Goal: Transaction & Acquisition: Download file/media

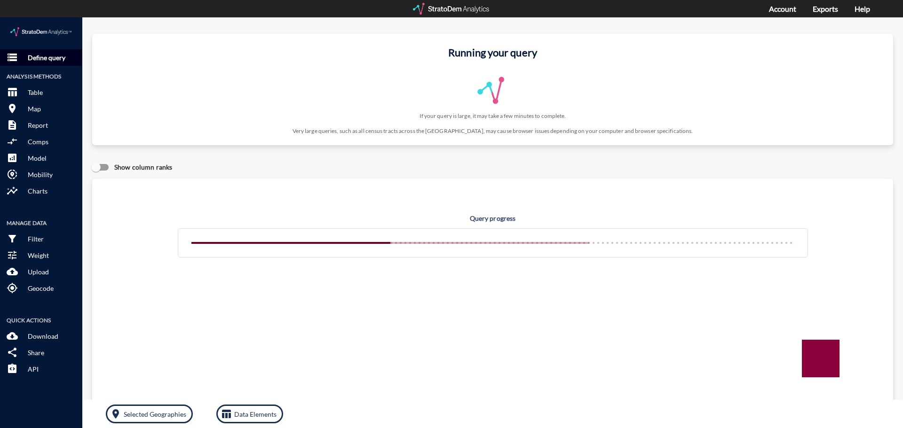
click p "Define query"
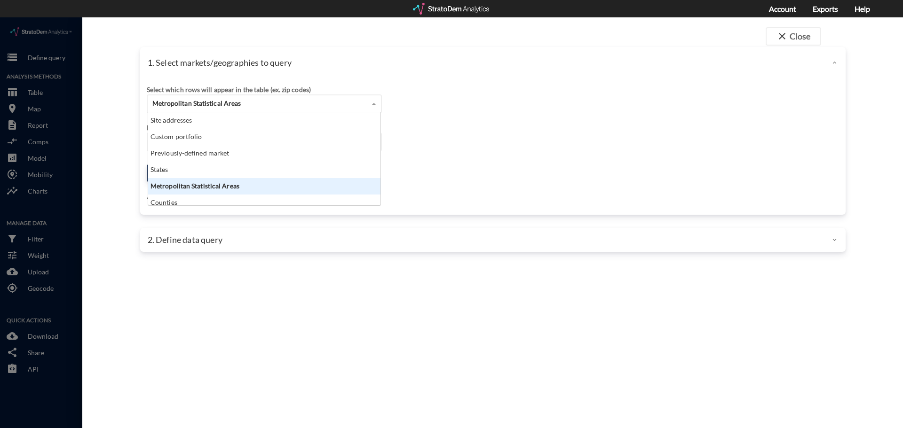
click div "Metropolitan Statistical Areas"
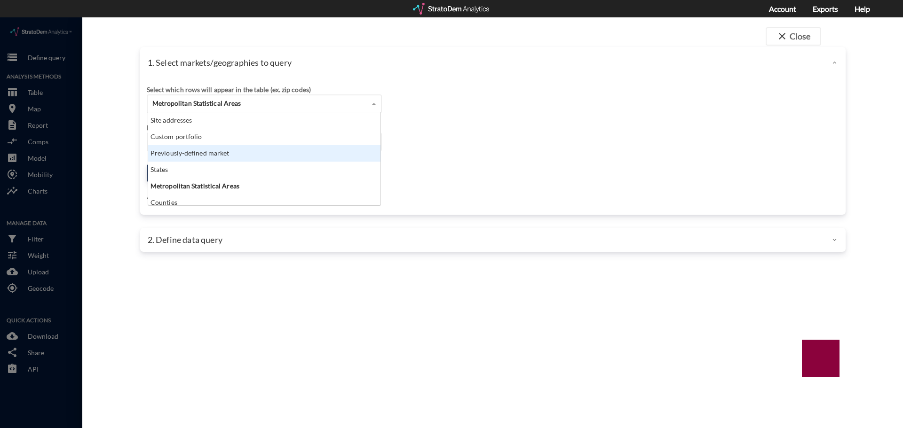
click div "Previously-defined market"
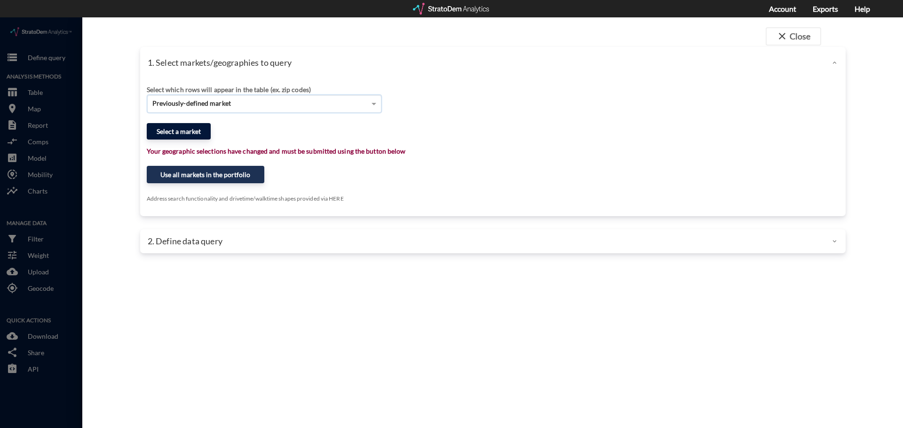
click button "Select a market"
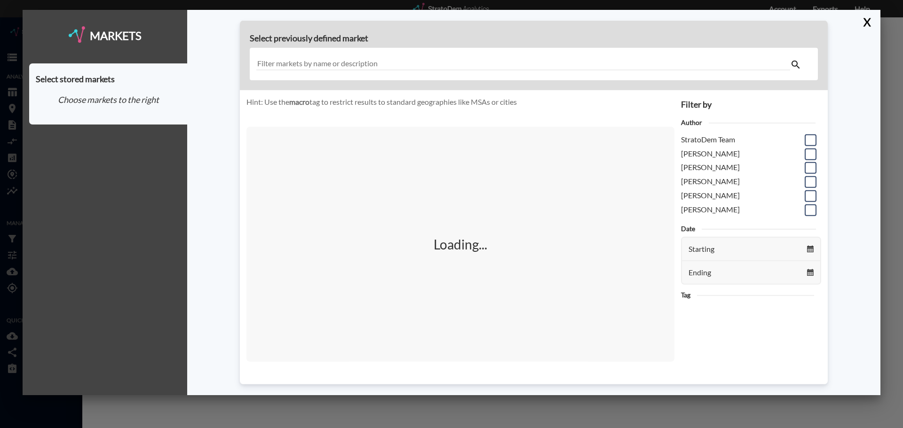
click at [294, 53] on div at bounding box center [534, 64] width 568 height 32
click at [294, 60] on input "text" at bounding box center [523, 64] width 534 height 13
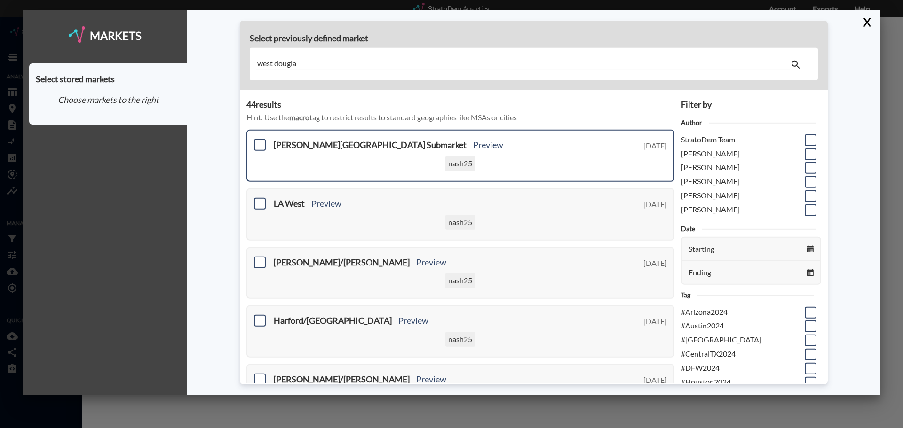
type input "west dougla"
click at [349, 144] on h3 "[PERSON_NAME][GEOGRAPHIC_DATA] Submarket Preview" at bounding box center [435, 145] width 323 height 9
click at [261, 148] on span at bounding box center [260, 145] width 12 height 12
click at [259, 141] on input "checkbox" at bounding box center [259, 141] width 0 height 0
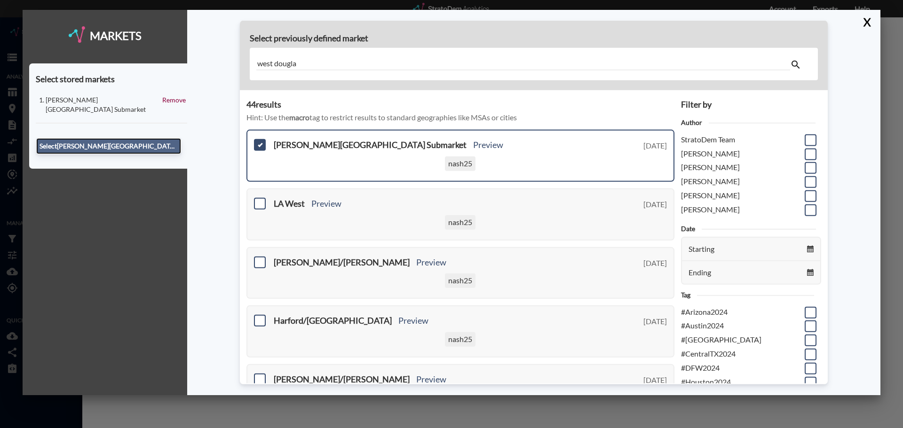
click at [75, 139] on button "Select [PERSON_NAME][GEOGRAPHIC_DATA] Submarket" at bounding box center [108, 146] width 145 height 16
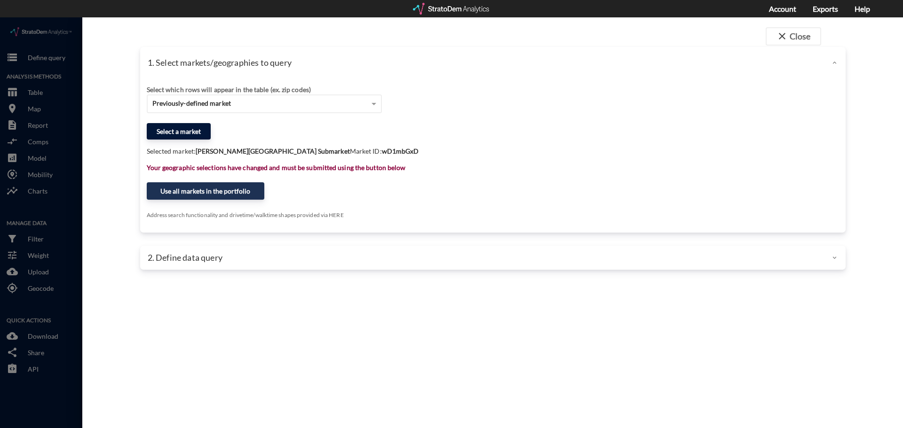
click button "Select a market"
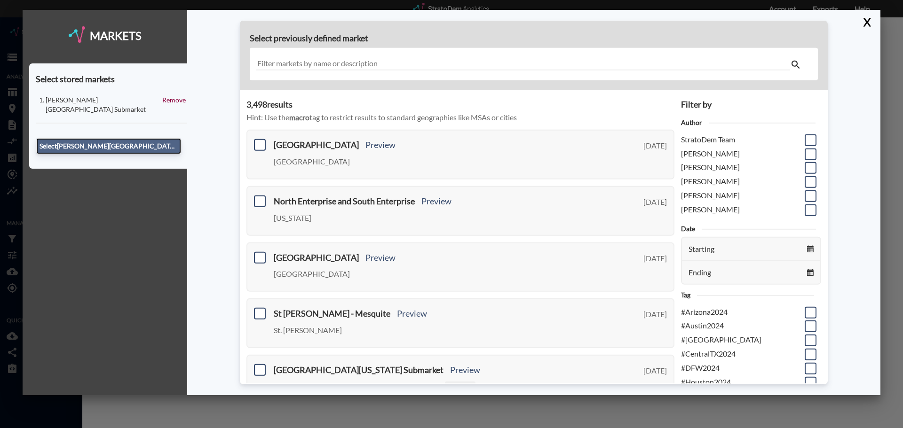
click at [139, 138] on button "Select [PERSON_NAME][GEOGRAPHIC_DATA] Submarket" at bounding box center [108, 146] width 145 height 16
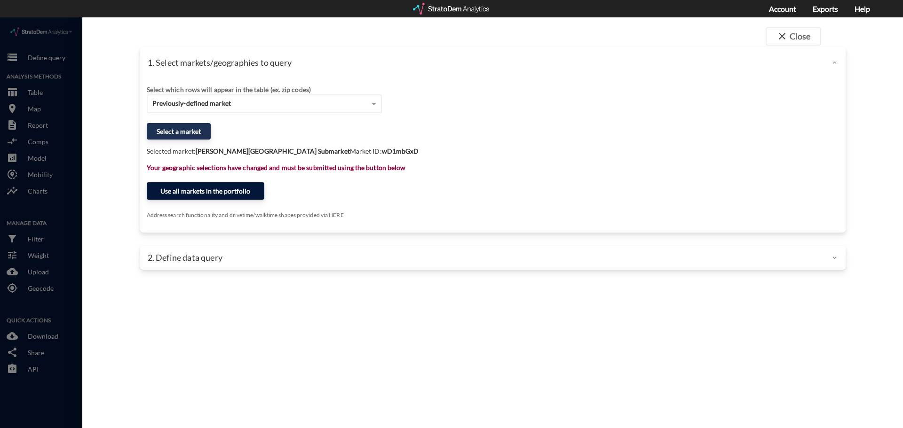
click button "Use all markets in the portfolio"
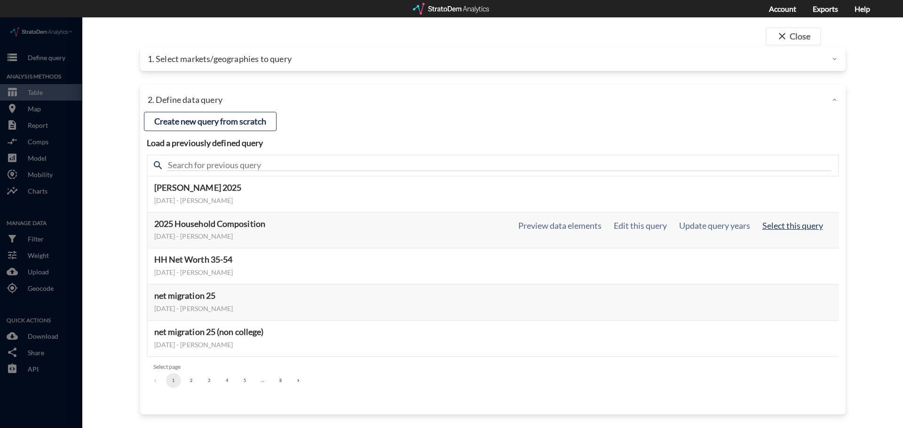
click button "Select this query"
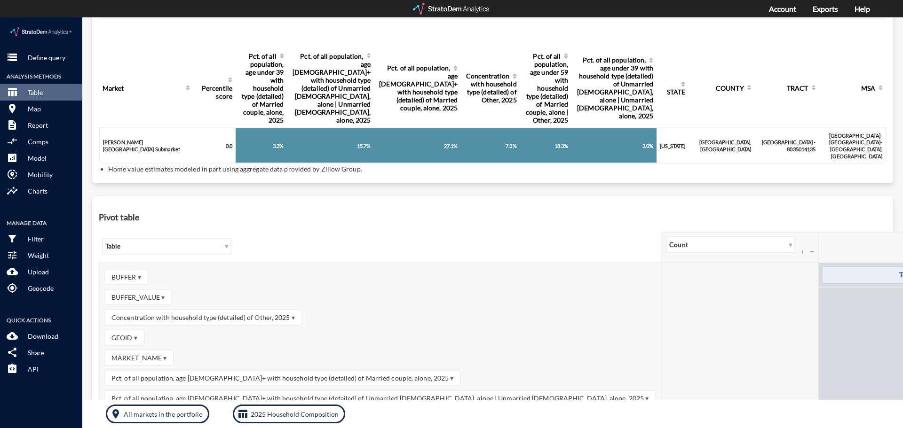
scroll to position [188, 0]
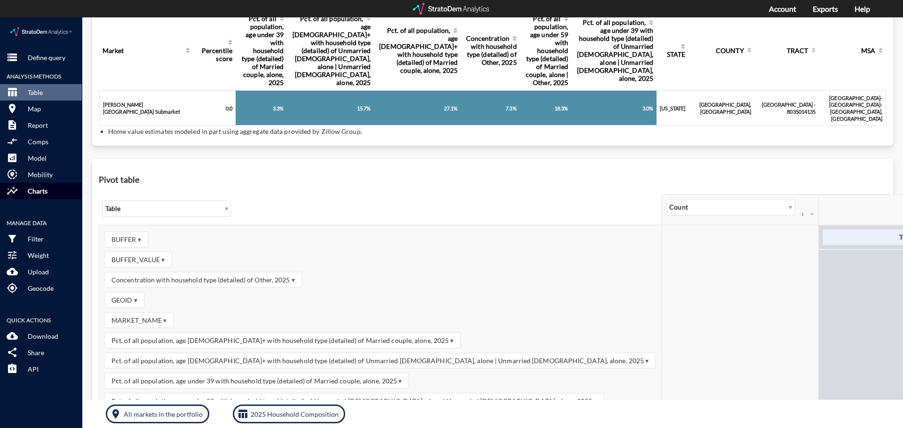
click span "insights"
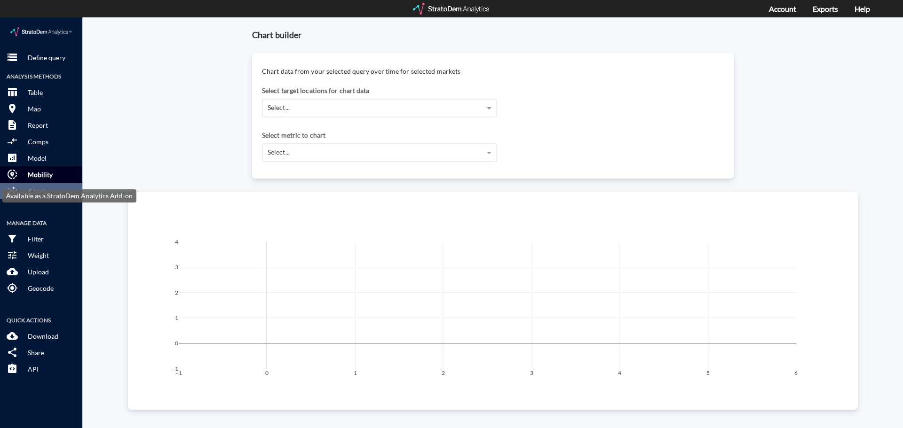
click p "Mobility"
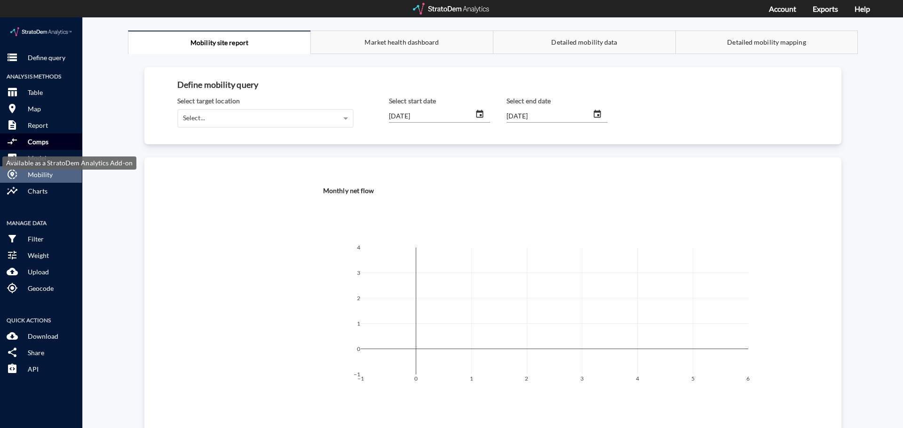
click p "Comps"
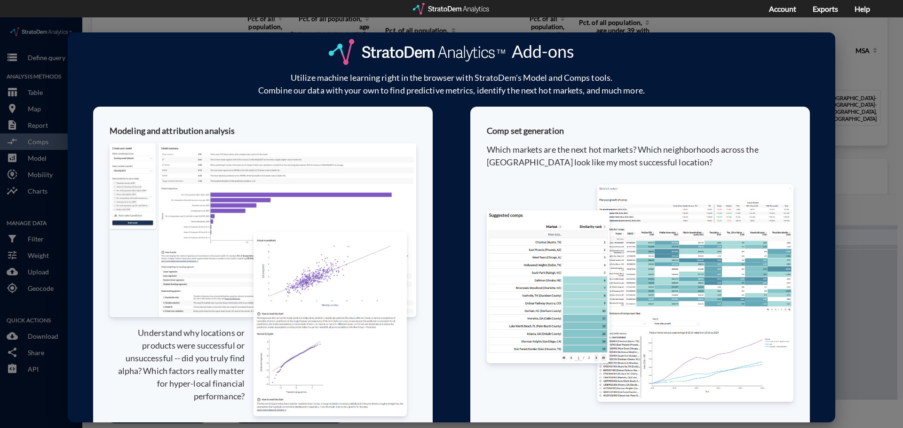
click div "Add-ons Utilize machine learning right in the browser with StratoDem's Model an…"
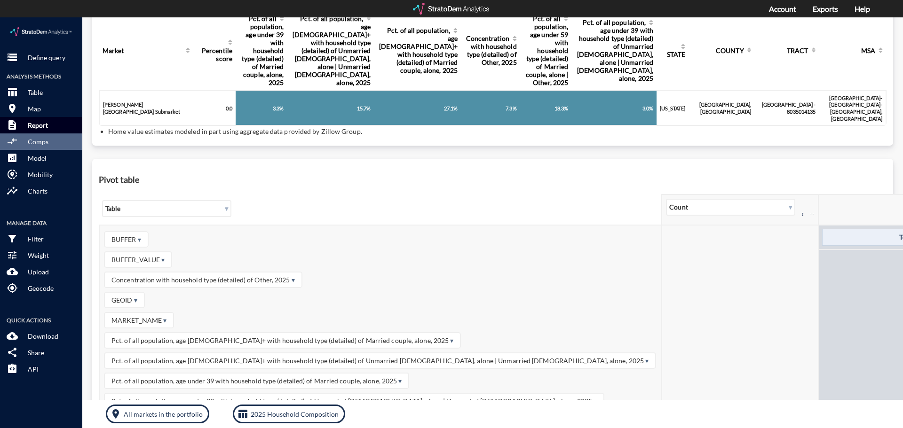
click p "Report"
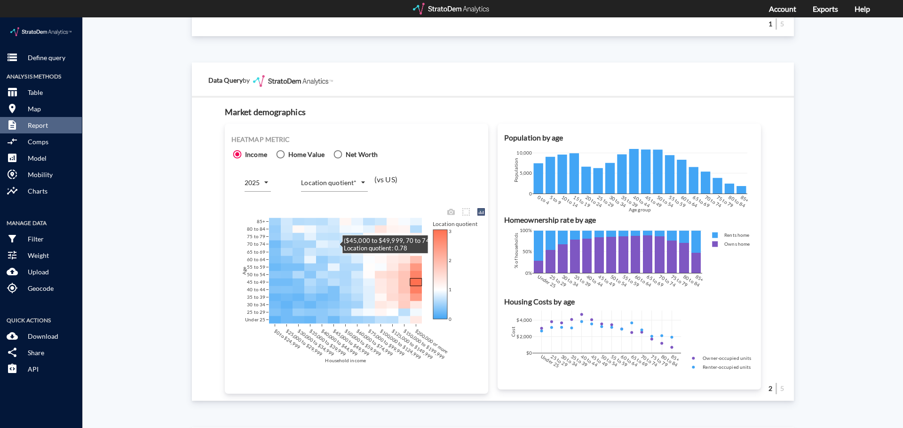
scroll to position [517, 0]
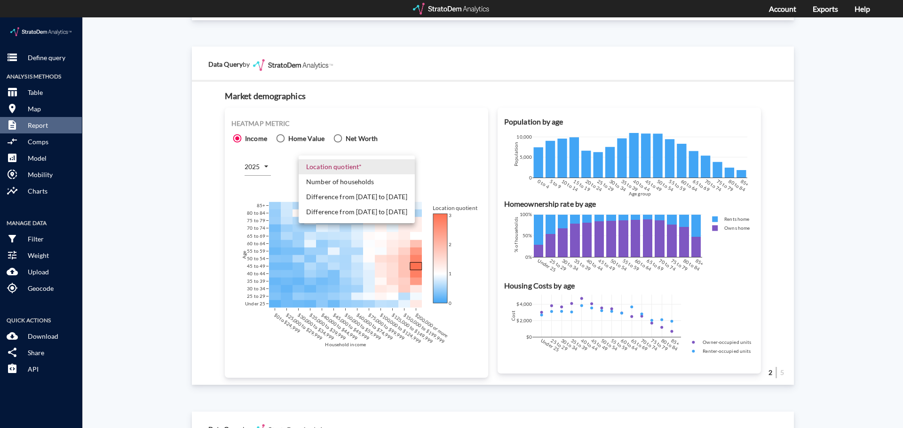
click body "/vantagepoint/us/-1 storage Define query Analysis Methods table_chart Table roo…"
click li "Difference from [DATE] to [DATE]"
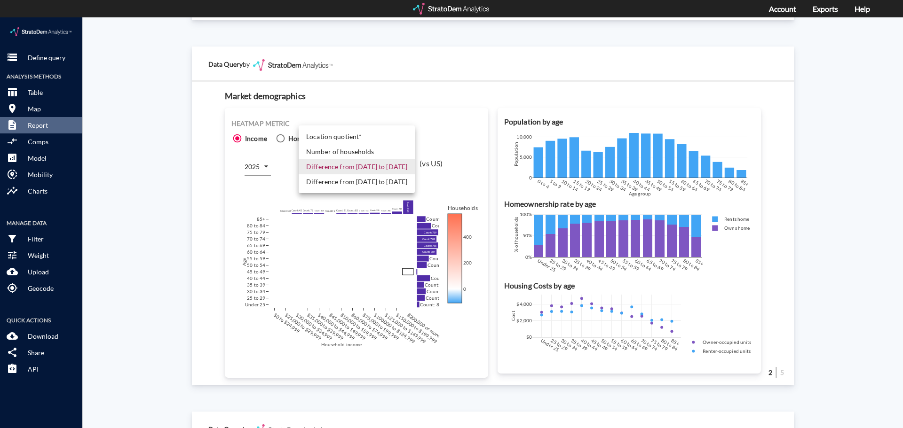
click body "/vantagepoint/us/-1 storage Define query Analysis Methods table_chart Table roo…"
click li "Difference from [DATE] to [DATE]"
type input "COUNT_DIFF_FUTURE"
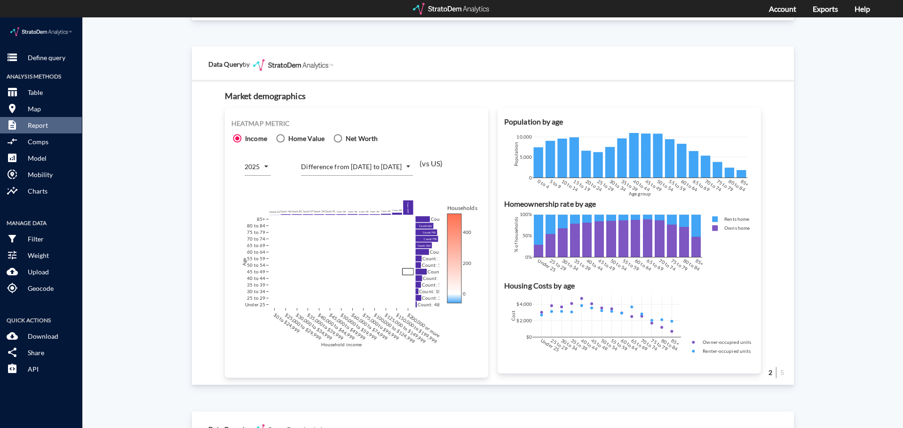
click span "Home Value"
click input "Home Value"
radio input "true"
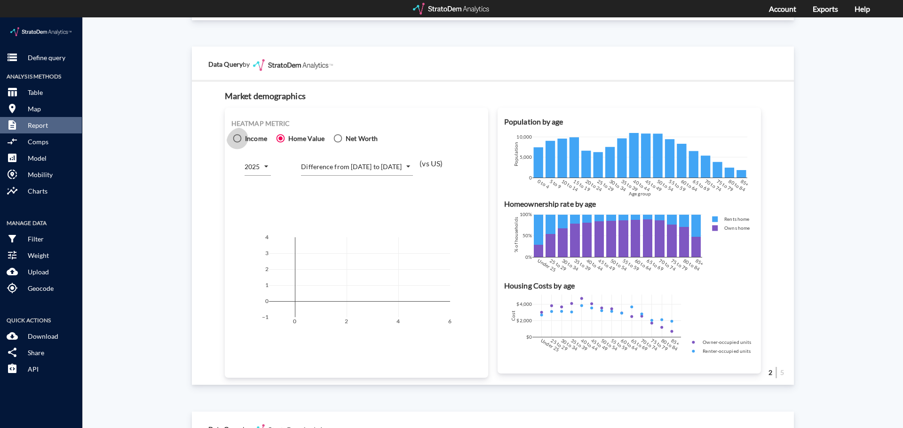
click span
click input "Income"
radio input "true"
radio input "false"
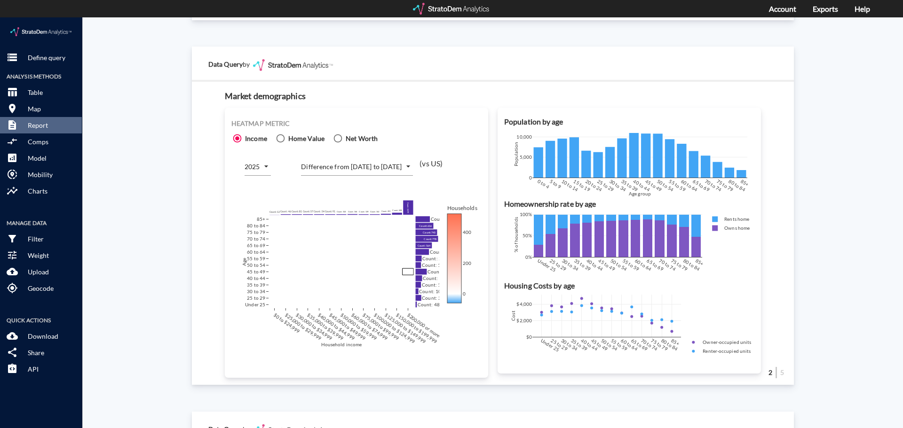
click body "/vantagepoint/us/-1 storage Define query Analysis Methods table_chart Table roo…"
click li "Number of households"
type input "COUNT"
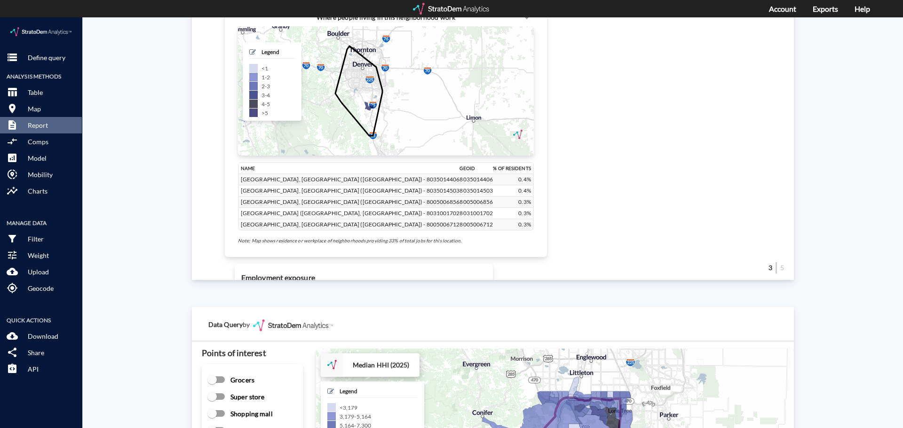
scroll to position [1223, 0]
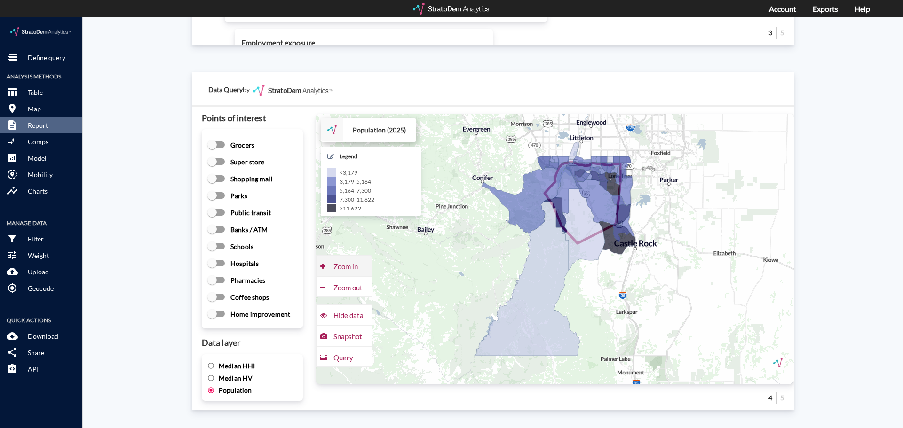
click div "Zoom in"
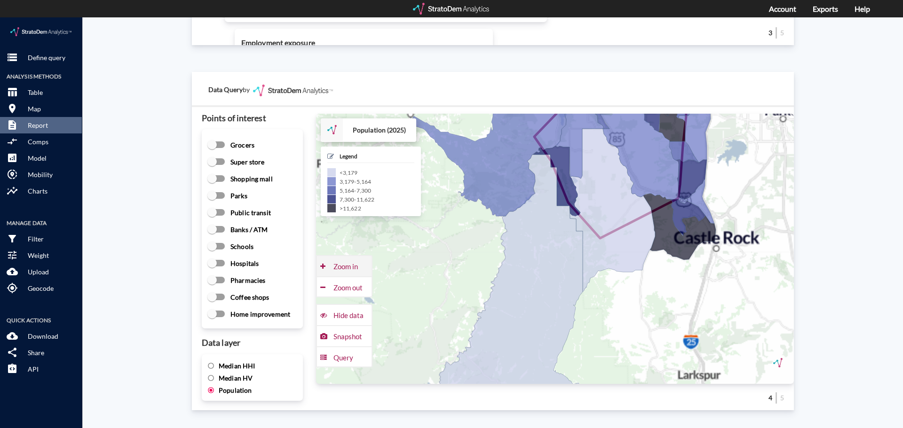
click div "Zoom in"
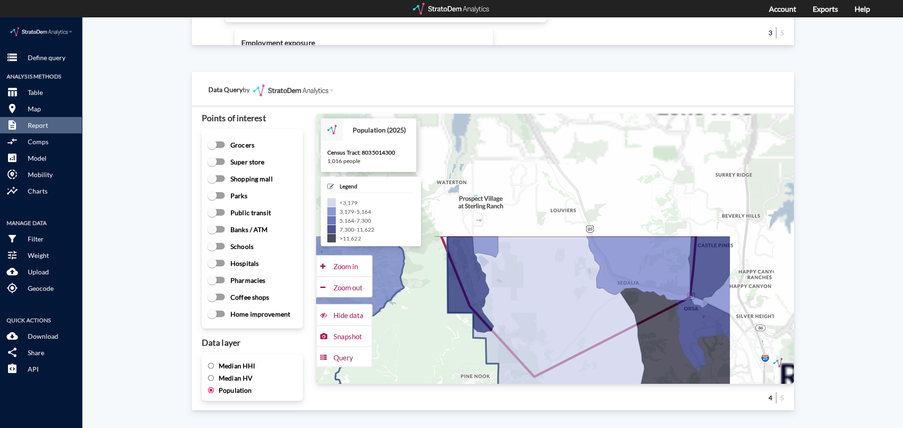
drag, startPoint x: 578, startPoint y: 192, endPoint x: 463, endPoint y: 347, distance: 192.6
click icon
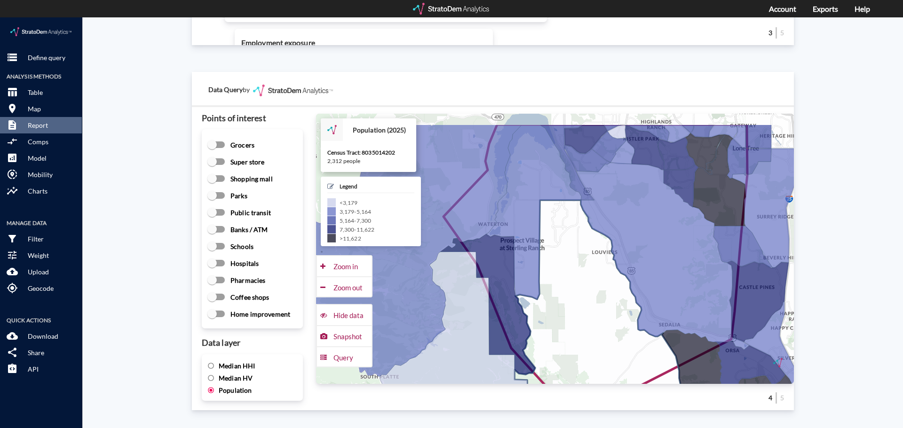
drag, startPoint x: 514, startPoint y: 272, endPoint x: 560, endPoint y: 306, distance: 57.1
click icon
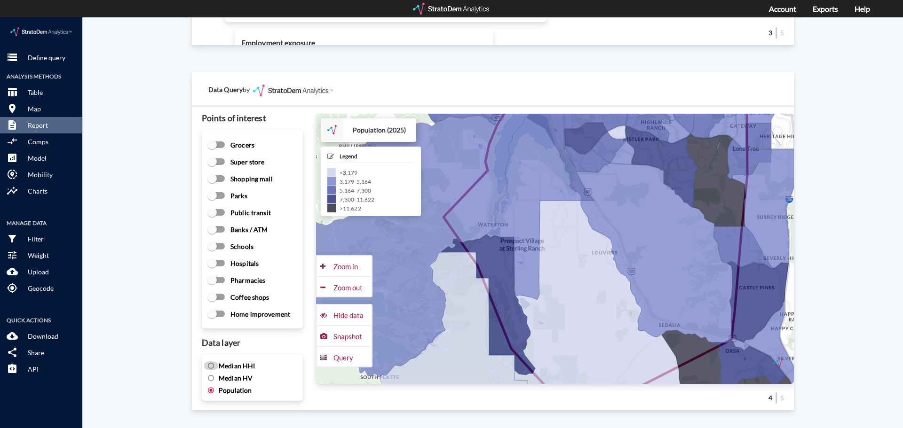
click input "Median HHI"
radio input "true"
radio input "false"
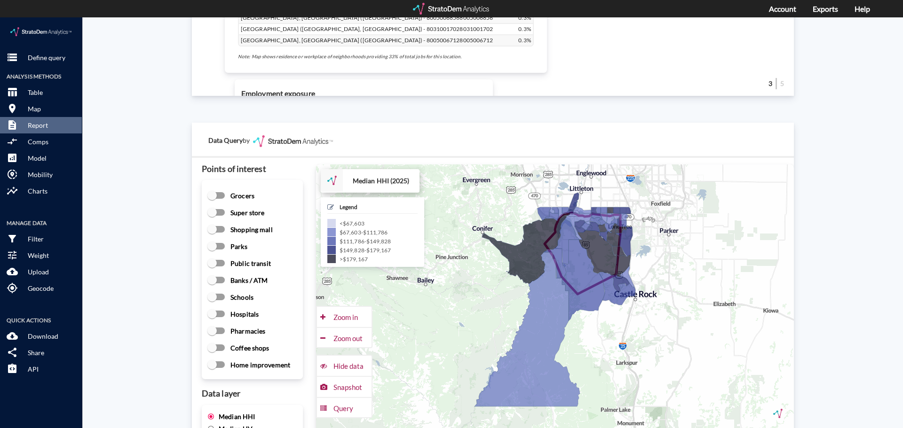
scroll to position [1176, 0]
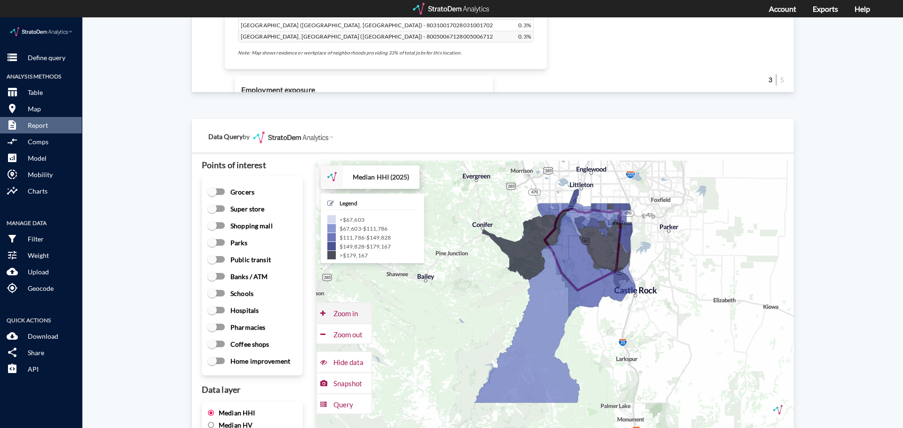
click div "Zoom in"
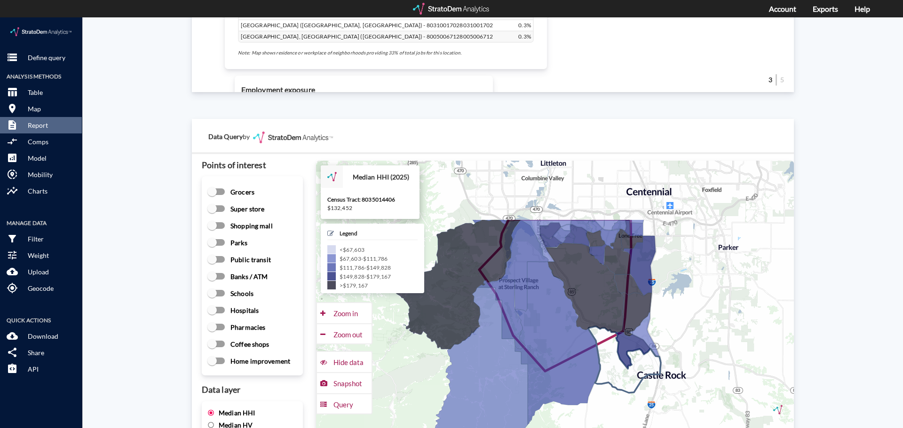
drag, startPoint x: 685, startPoint y: 259, endPoint x: 637, endPoint y: 343, distance: 96.5
click icon
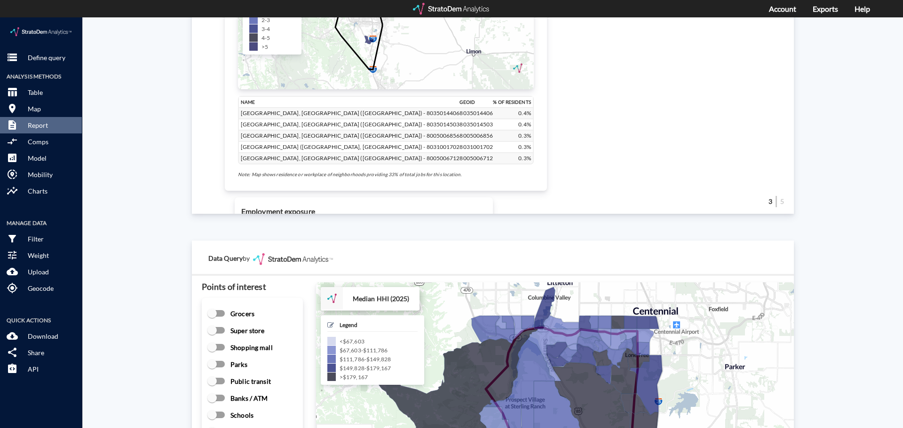
scroll to position [1223, 0]
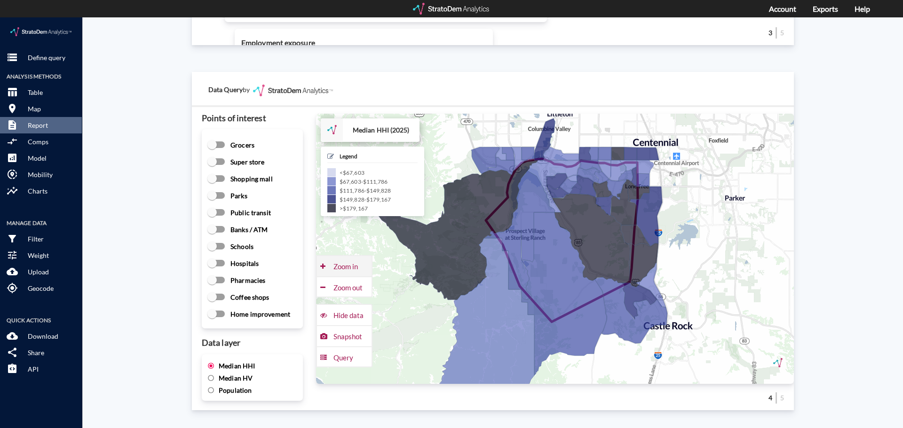
click div "Zoom in"
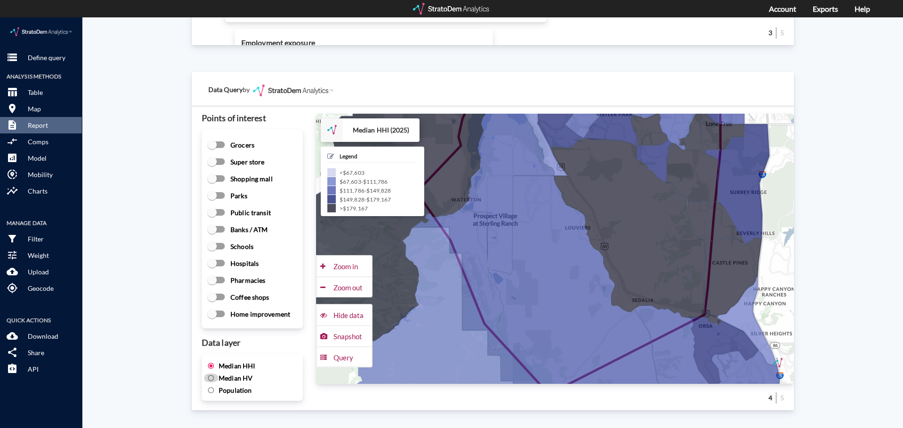
click input "Median HV"
radio input "true"
radio input "false"
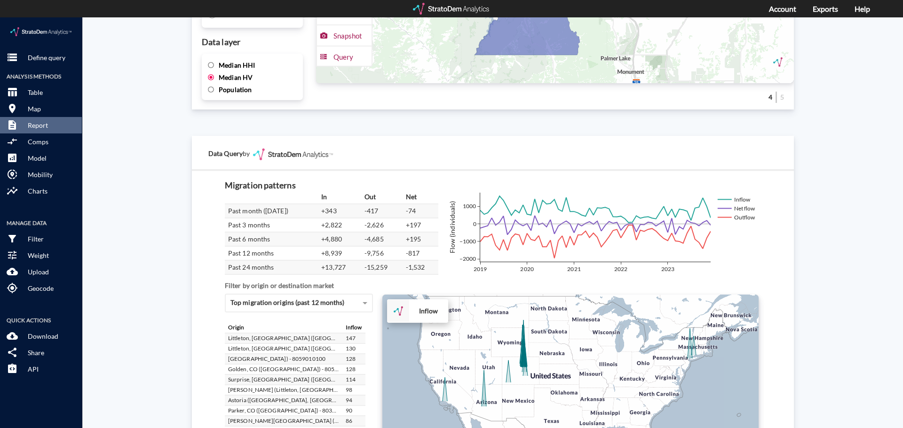
scroll to position [1590, 0]
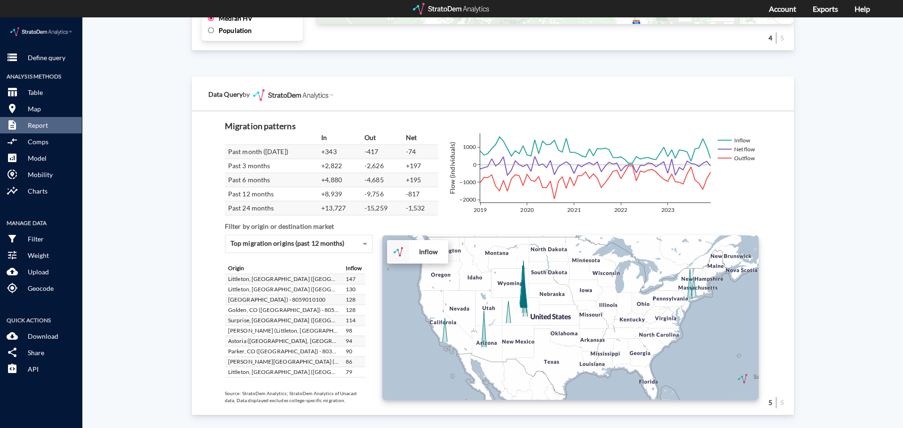
click div "+ − Inflow CUSTOMIZE DATA Draw a polygon Draw a rectangle Draw a marker Edit la…"
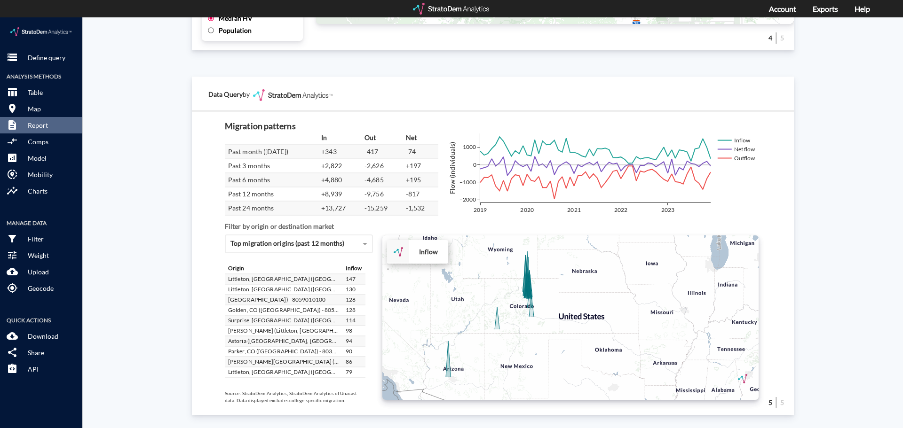
click div "+ − Inflow CUSTOMIZE DATA Draw a polygon Draw a rectangle Draw a marker Edit la…"
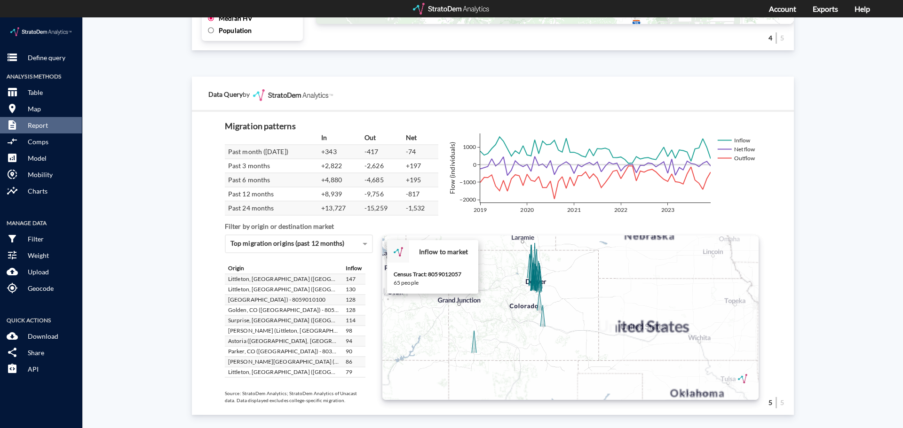
click icon
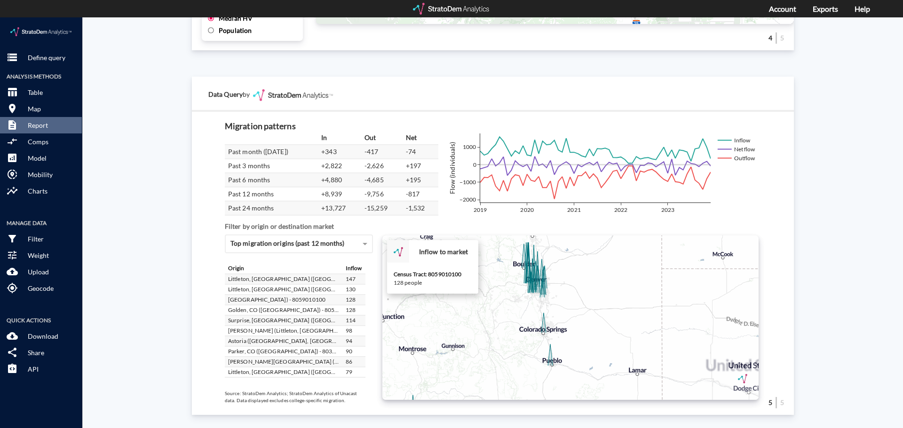
click icon
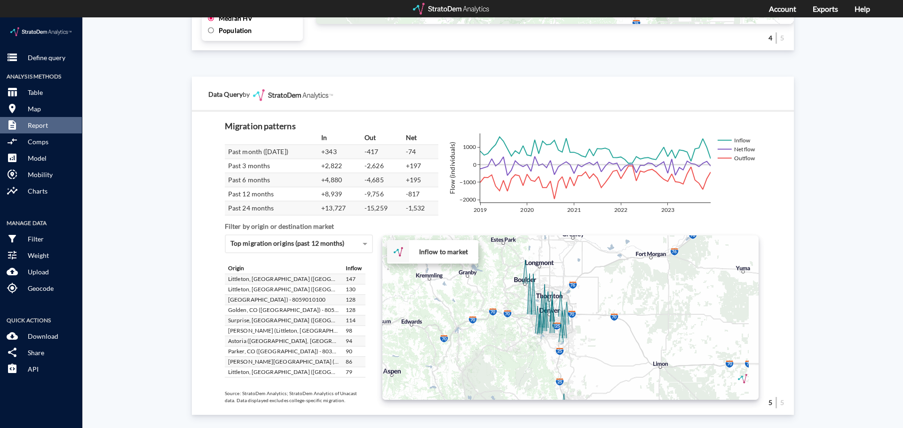
drag, startPoint x: 514, startPoint y: 265, endPoint x: 518, endPoint y: 281, distance: 16.9
click div "+ − Inflow to market CUSTOMIZE DATA Draw a polygon Draw a rectangle Draw a mark…"
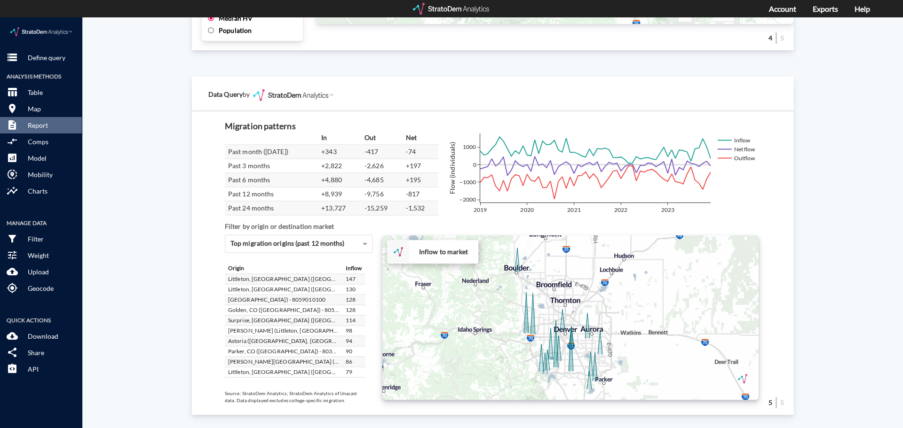
drag, startPoint x: 526, startPoint y: 296, endPoint x: 525, endPoint y: 323, distance: 26.8
click div "+ − Inflow to market CUSTOMIZE DATA Draw a polygon Draw a rectangle Draw a mark…"
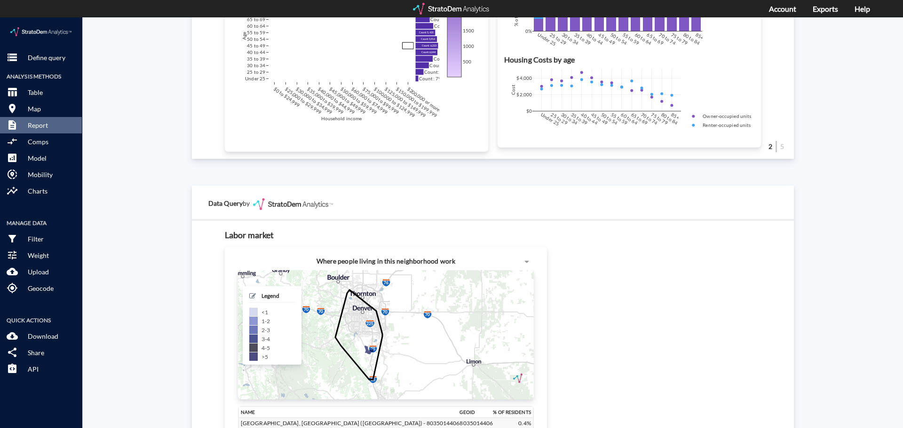
scroll to position [885, 0]
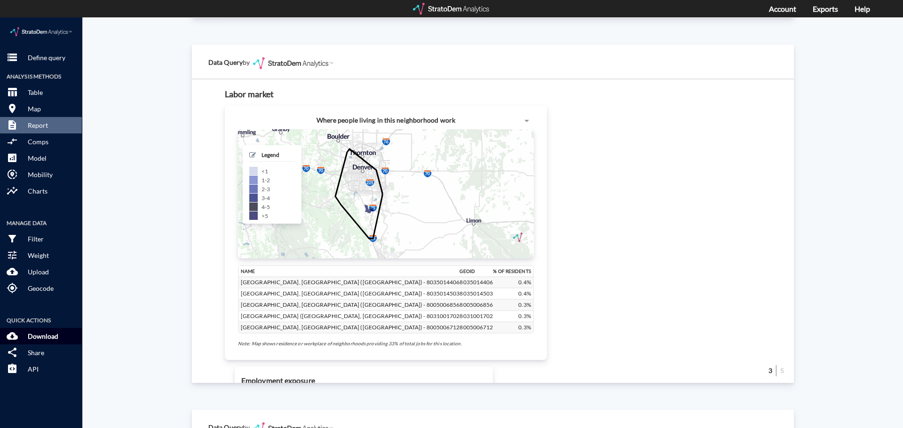
click p "Download"
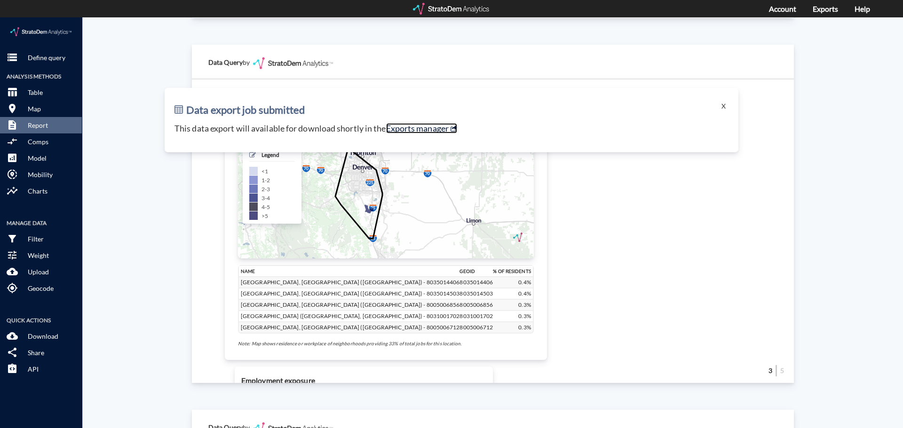
click link "Exports manager"
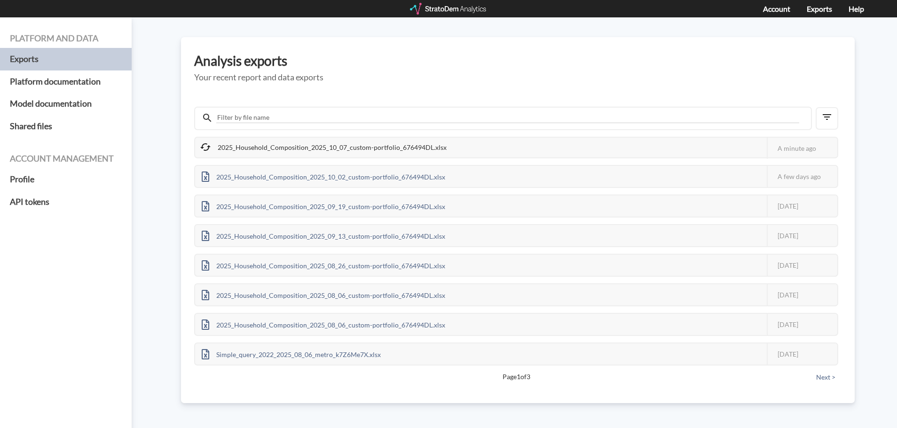
click at [174, 136] on div "Platform and data Exports Platform documentation Model documentation Shared fil…" at bounding box center [448, 222] width 897 height 411
click at [187, 152] on div "Analysis exports Your recent report and data exports 2025_Household_Composition…" at bounding box center [518, 220] width 674 height 366
click at [192, 137] on div "Analysis exports Your recent report and data exports 2025_Household_Composition…" at bounding box center [518, 220] width 674 height 366
click at [185, 149] on div "Analysis exports Your recent report and data exports 2025_Household_Composition…" at bounding box center [518, 220] width 674 height 366
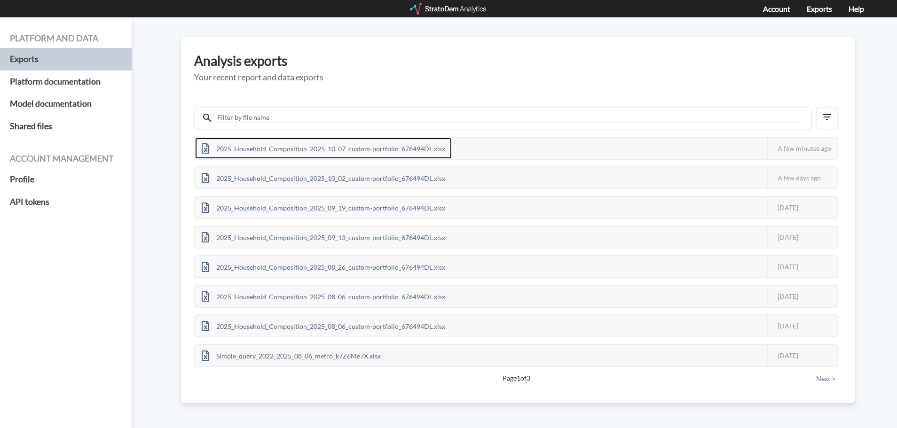
click at [336, 147] on div "2025_Household_Composition_2025_10_07_custom-portfolio_676494DL.xlsx" at bounding box center [323, 148] width 257 height 21
